Goal: Navigation & Orientation: Find specific page/section

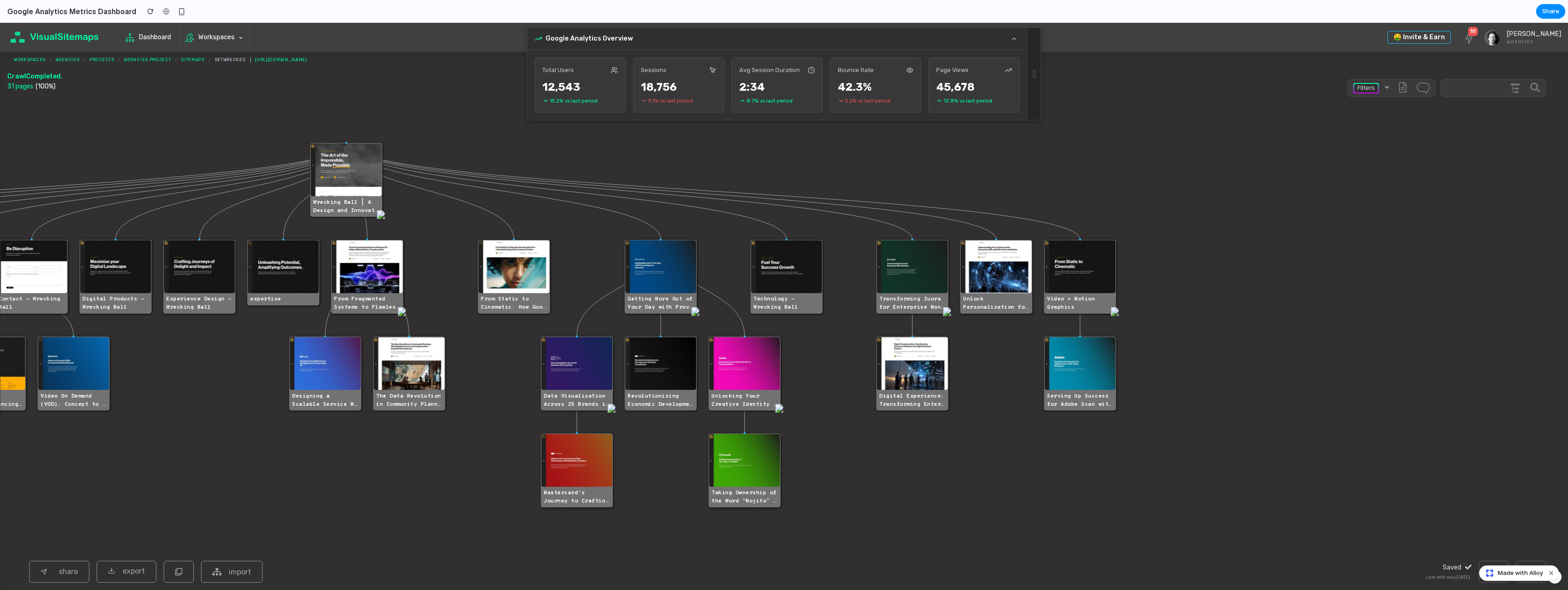
click at [478, 409] on icon "#tree-container .page-title > div { font-family: 'Overpass Mono', sans-serif; f…" at bounding box center [784, 343] width 1568 height 492
drag, startPoint x: 936, startPoint y: 370, endPoint x: 1253, endPoint y: 353, distance: 317.5
click at [1265, 355] on icon "#tree-container .page-title > div { font-family: 'Overpass Mono', sans-serif; f…" at bounding box center [784, 343] width 1568 height 492
drag, startPoint x: 1246, startPoint y: 302, endPoint x: 1175, endPoint y: 293, distance: 71.6
click at [1228, 301] on icon "#tree-container .page-title > div { font-family: 'Overpass Mono', sans-serif; f…" at bounding box center [784, 343] width 1568 height 492
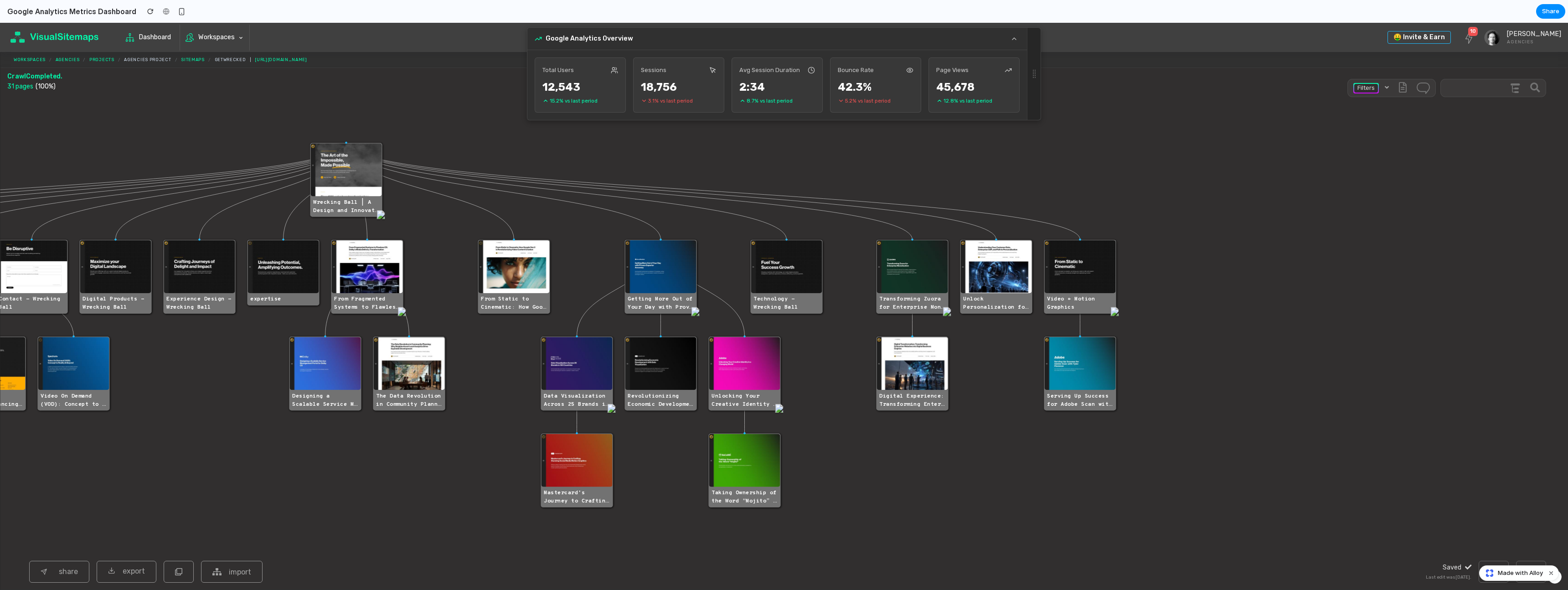
click at [147, 57] on link "Agencies Project" at bounding box center [147, 60] width 47 height 6
click at [148, 38] on span "Dashboard" at bounding box center [156, 37] width 35 height 16
click at [252, 30] on ul "Resources Dashboard Collaborate Workspaces" at bounding box center [185, 37] width 139 height 26
click at [231, 35] on span "Workspaces" at bounding box center [218, 37] width 40 height 16
